Goal: Information Seeking & Learning: Learn about a topic

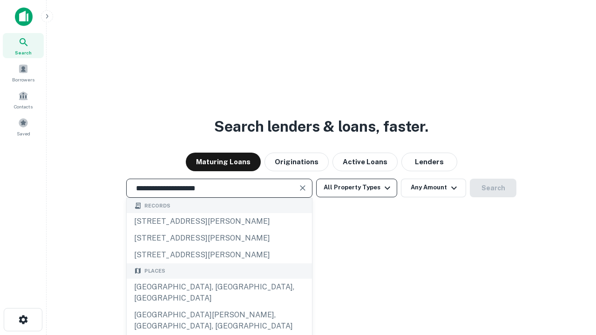
click at [357, 188] on button "All Property Types" at bounding box center [356, 188] width 81 height 19
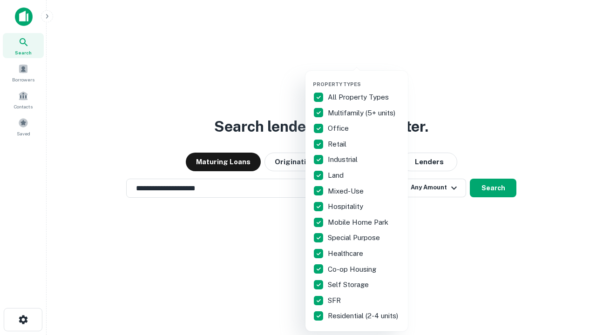
type input "**********"
click at [364, 78] on button "button" at bounding box center [364, 78] width 102 height 0
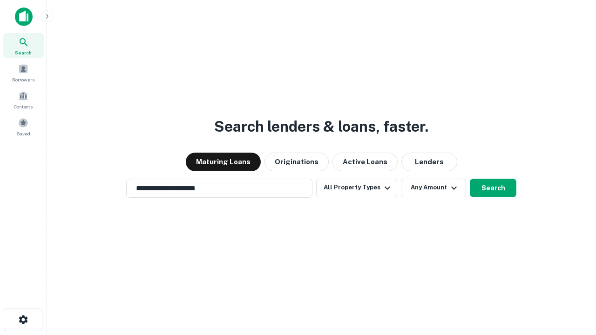
scroll to position [14, 0]
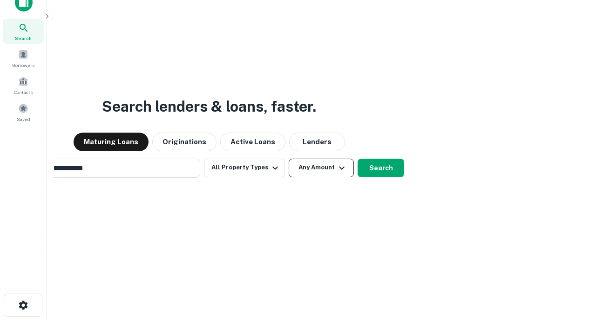
click at [289, 159] on button "Any Amount" at bounding box center [321, 168] width 65 height 19
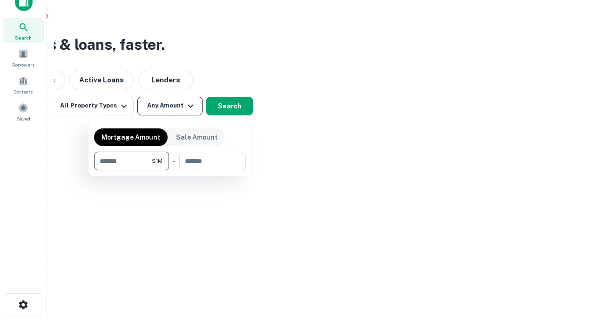
type input "*******"
click at [170, 171] on button "button" at bounding box center [170, 171] width 152 height 0
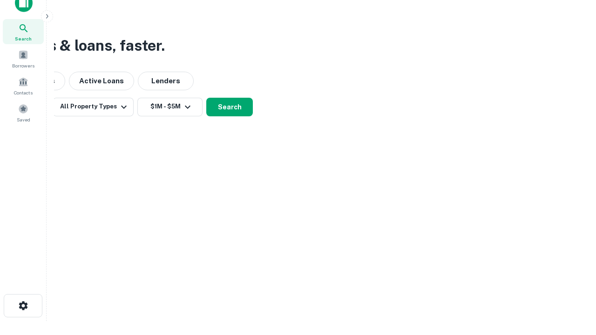
scroll to position [6, 172]
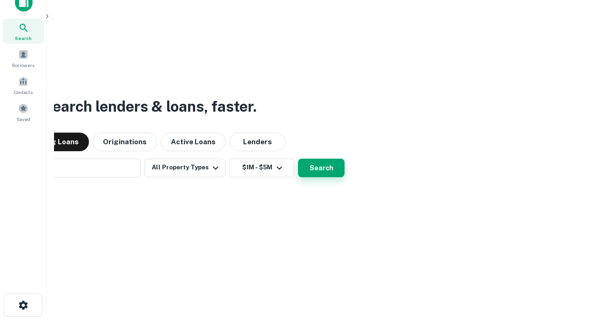
click at [298, 159] on button "Search" at bounding box center [321, 168] width 47 height 19
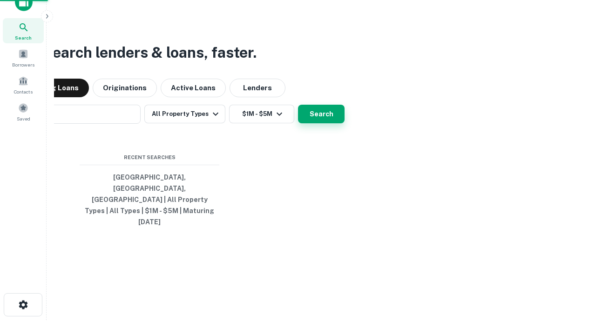
scroll to position [25, 264]
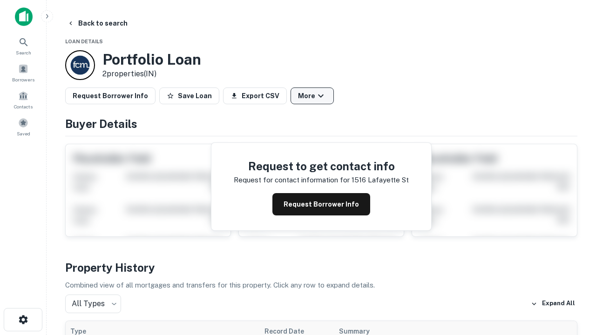
click at [312, 96] on button "More" at bounding box center [312, 96] width 43 height 17
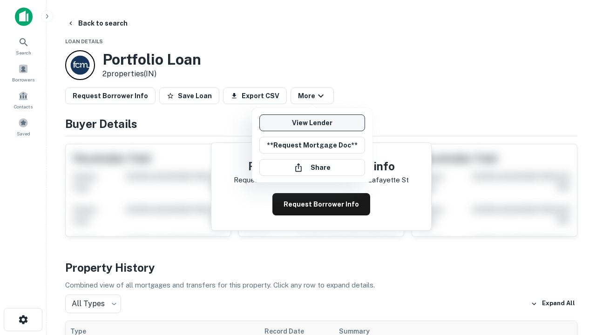
click at [312, 123] on link "View Lender" at bounding box center [313, 123] width 106 height 17
